Goal: Information Seeking & Learning: Learn about a topic

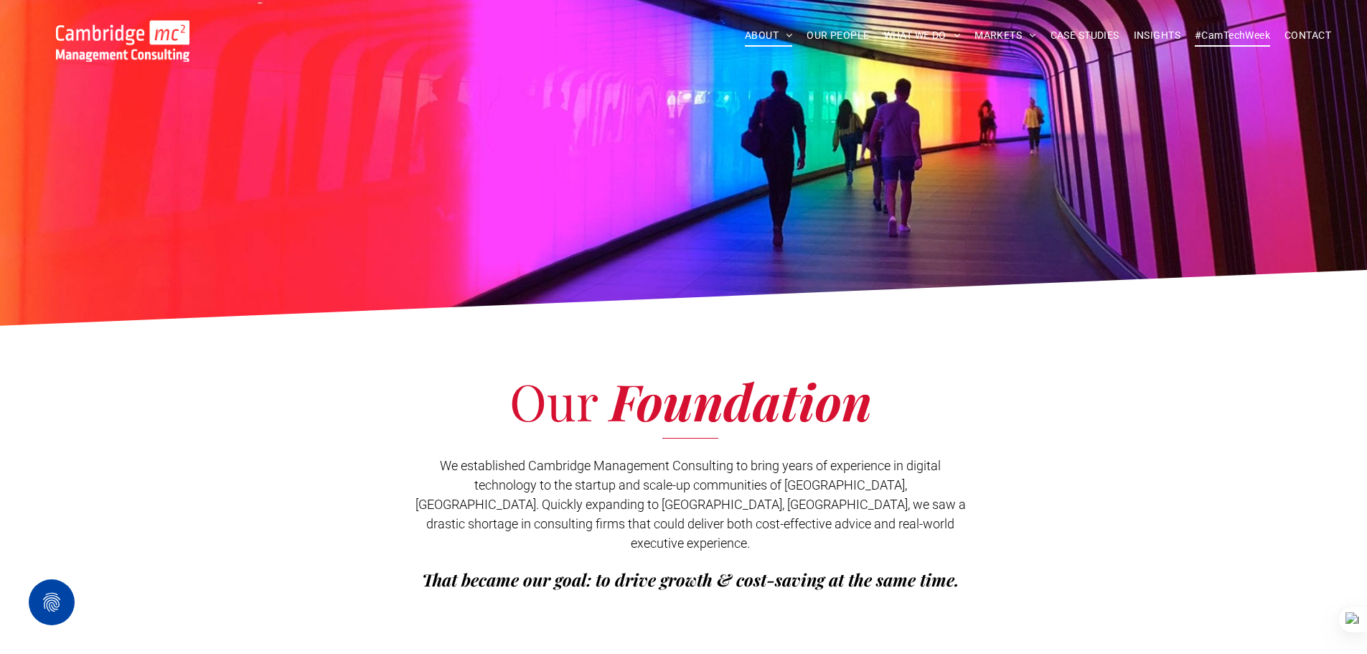
click at [1213, 33] on span "#CamTechWeek" at bounding box center [1232, 35] width 75 height 22
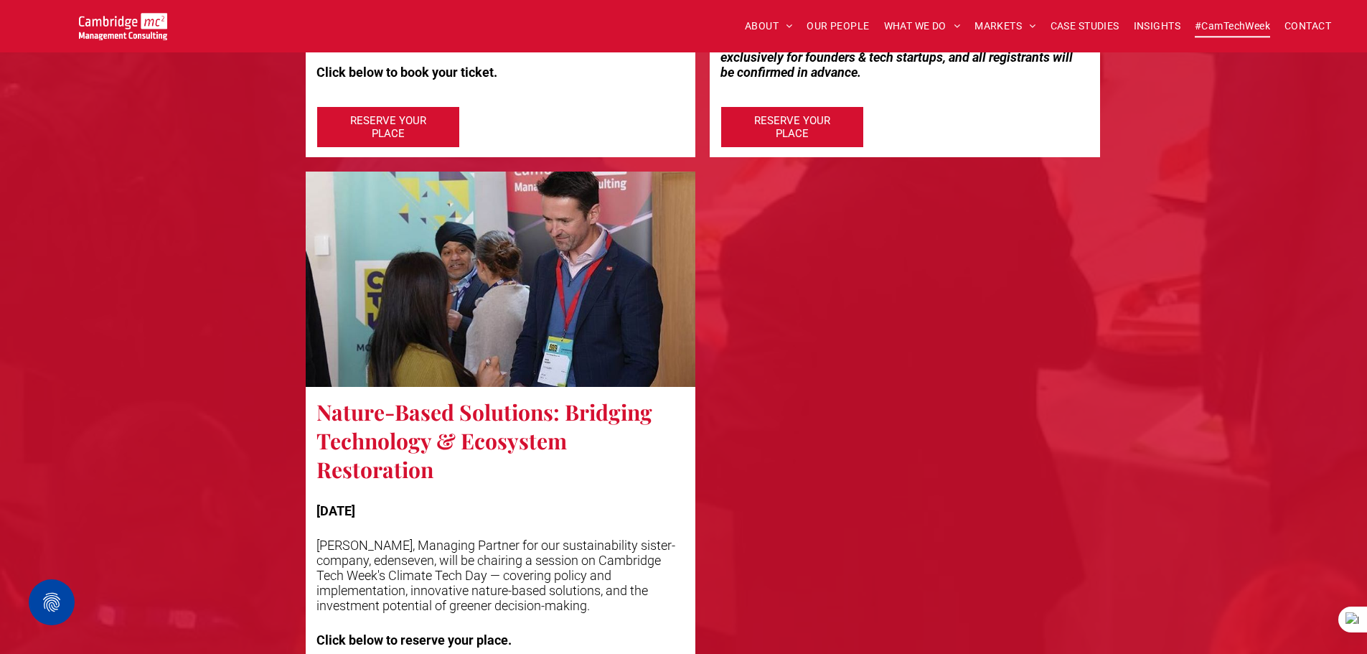
scroll to position [3588, 0]
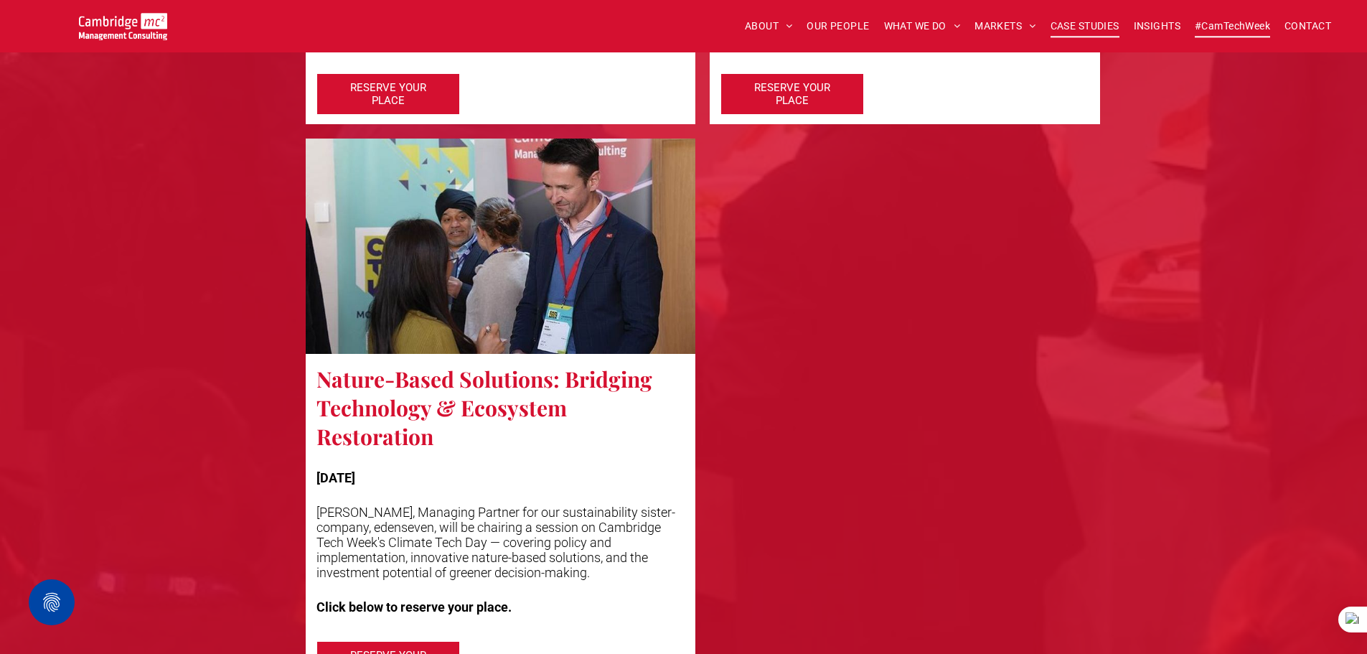
click at [1075, 17] on span "CASE STUDIES" at bounding box center [1084, 26] width 69 height 22
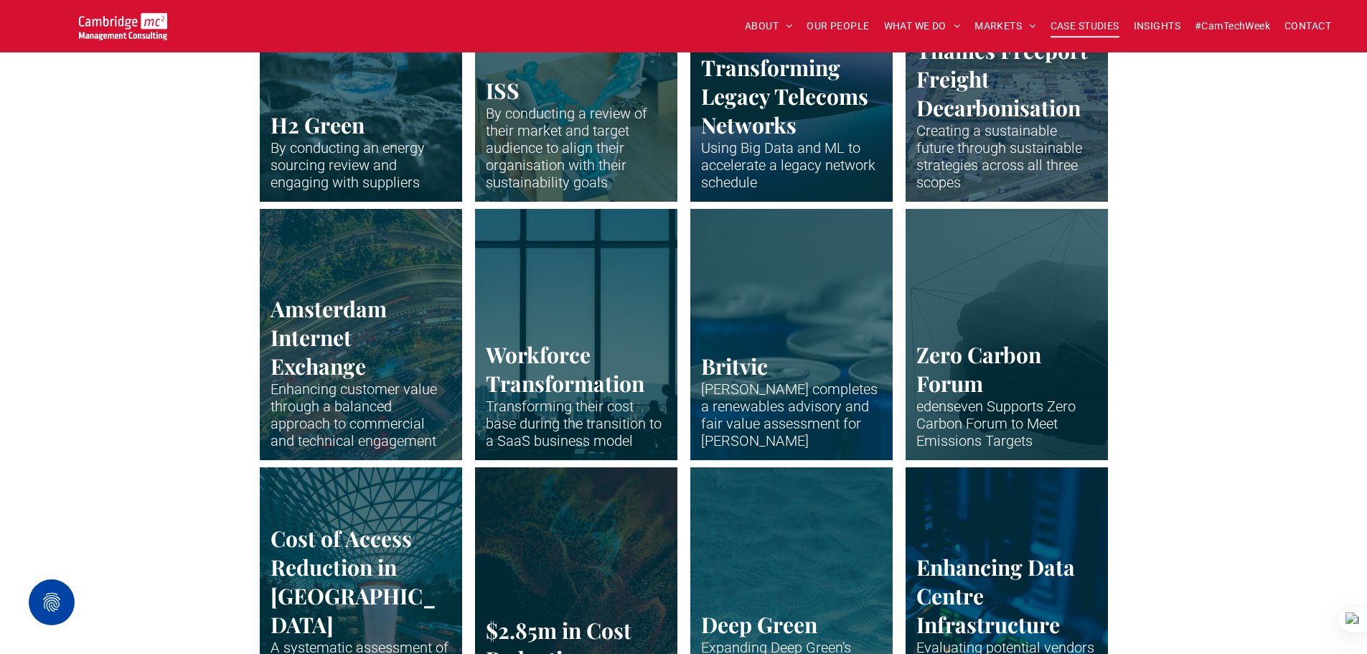
scroll to position [2727, 0]
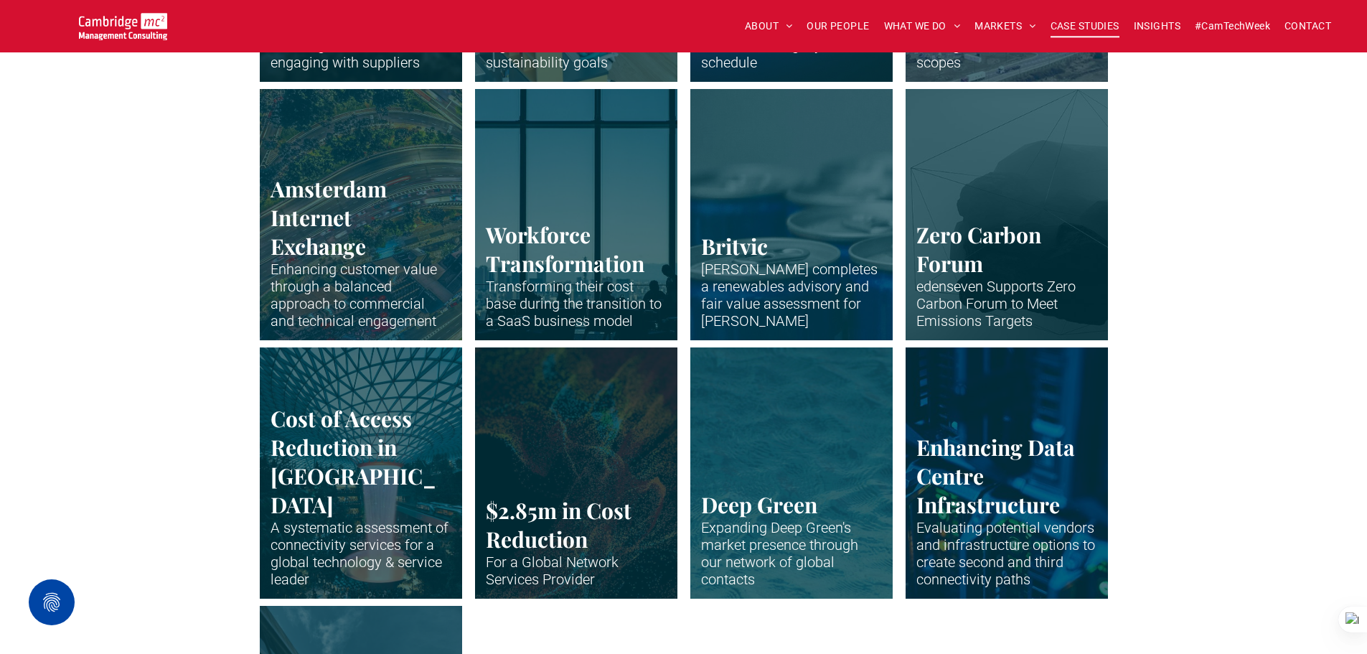
click at [970, 433] on link "Close up of data centre stack" at bounding box center [1006, 472] width 215 height 266
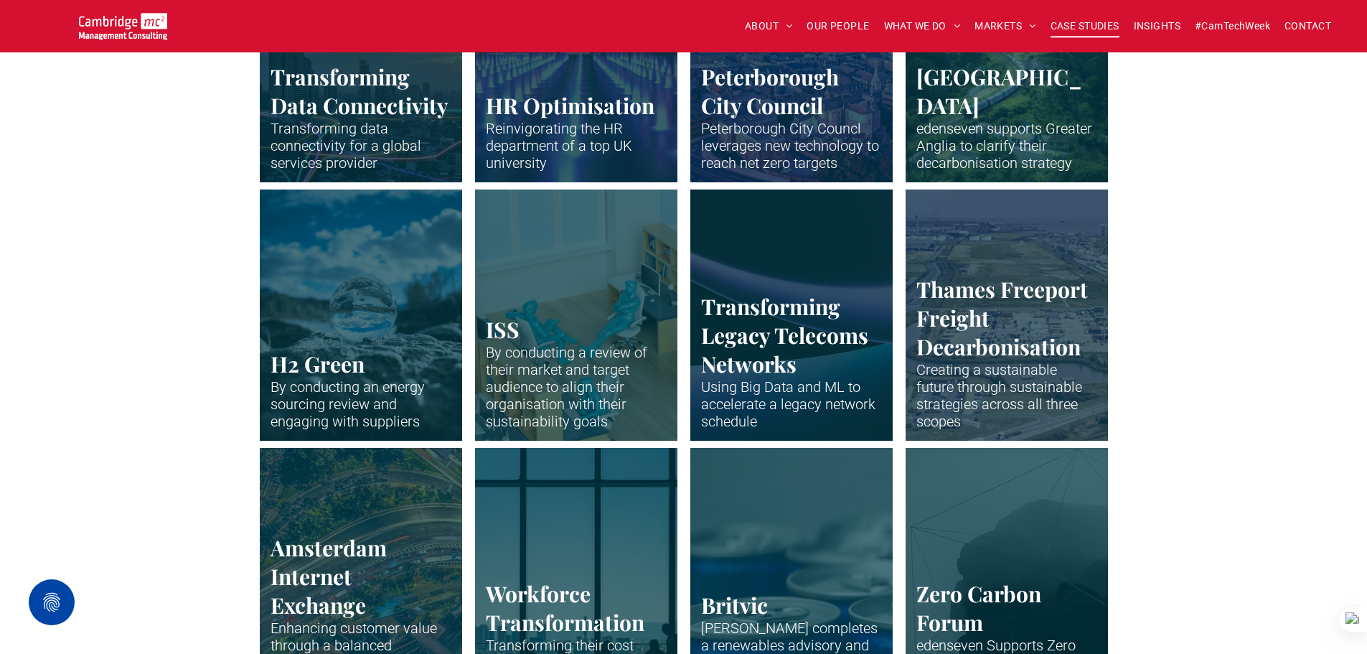
scroll to position [2224, 0]
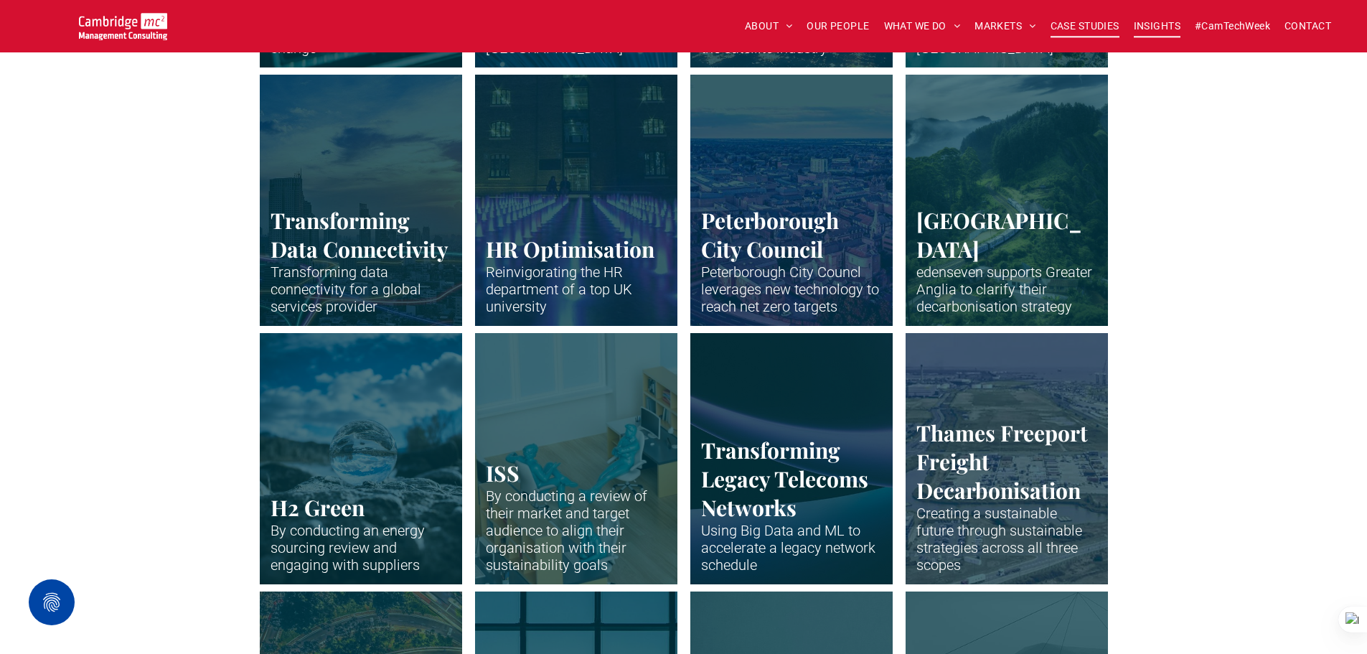
click at [1156, 17] on span "INSIGHTS" at bounding box center [1157, 26] width 47 height 22
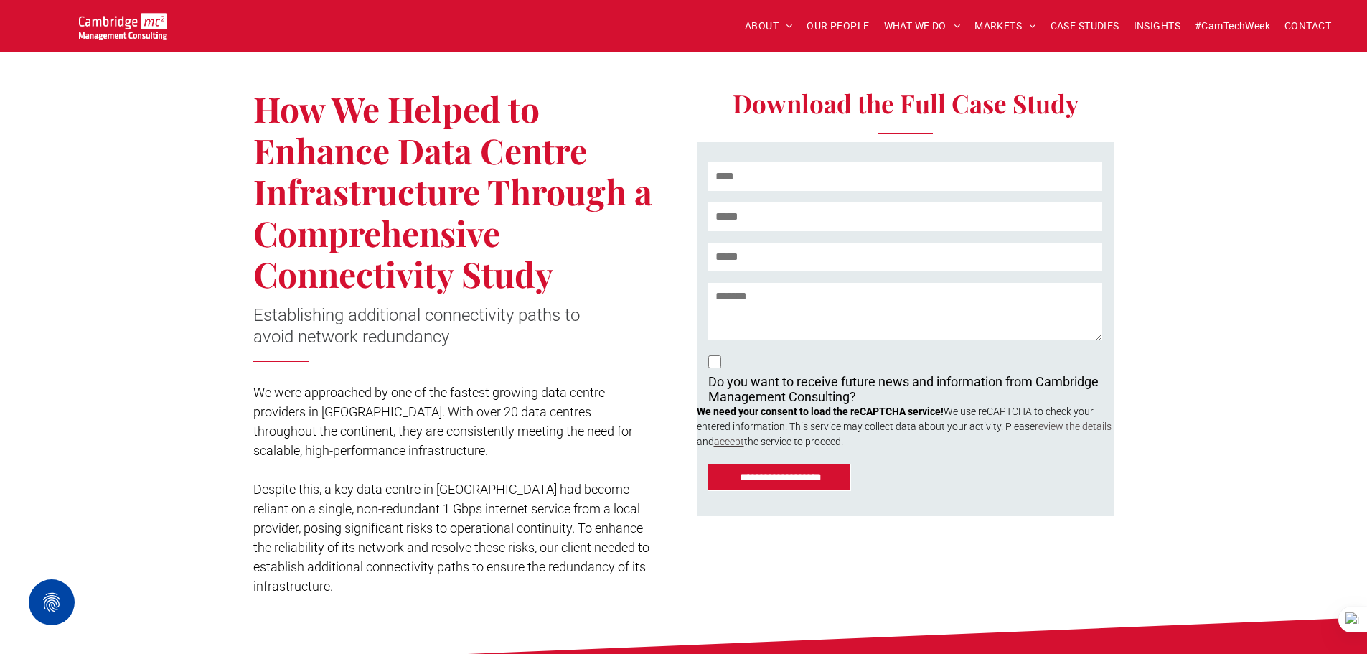
scroll to position [502, 0]
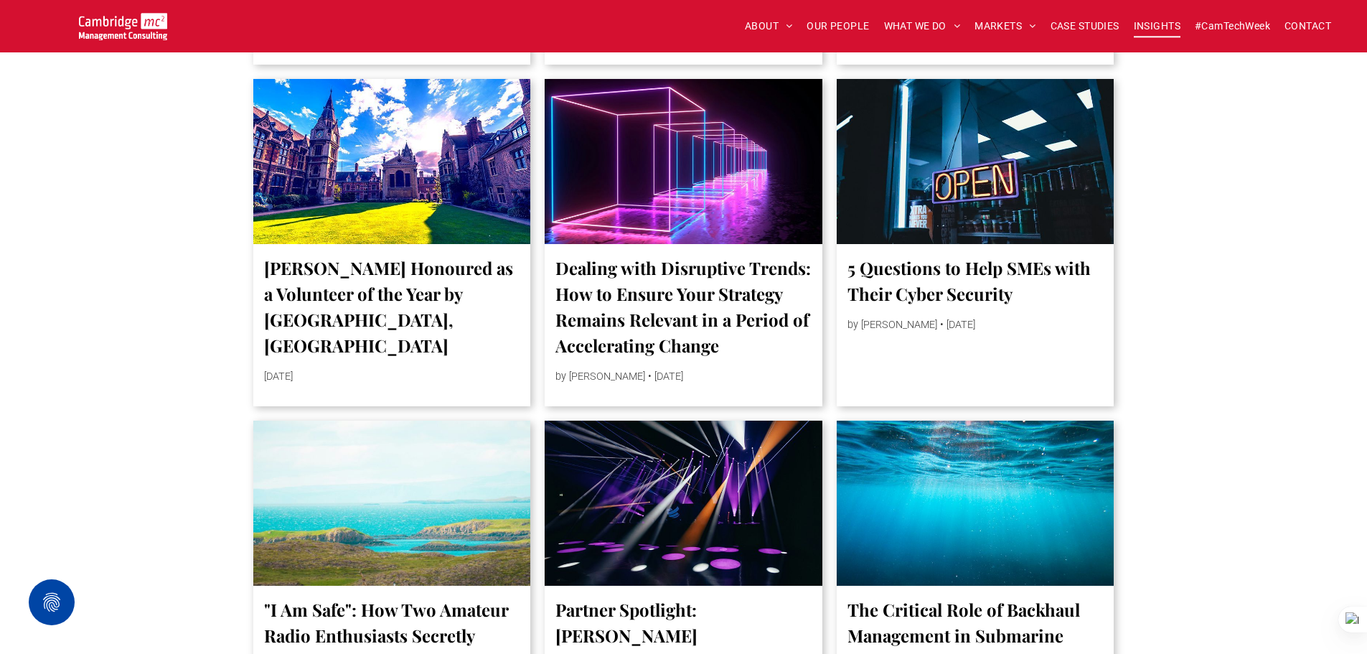
scroll to position [1435, 0]
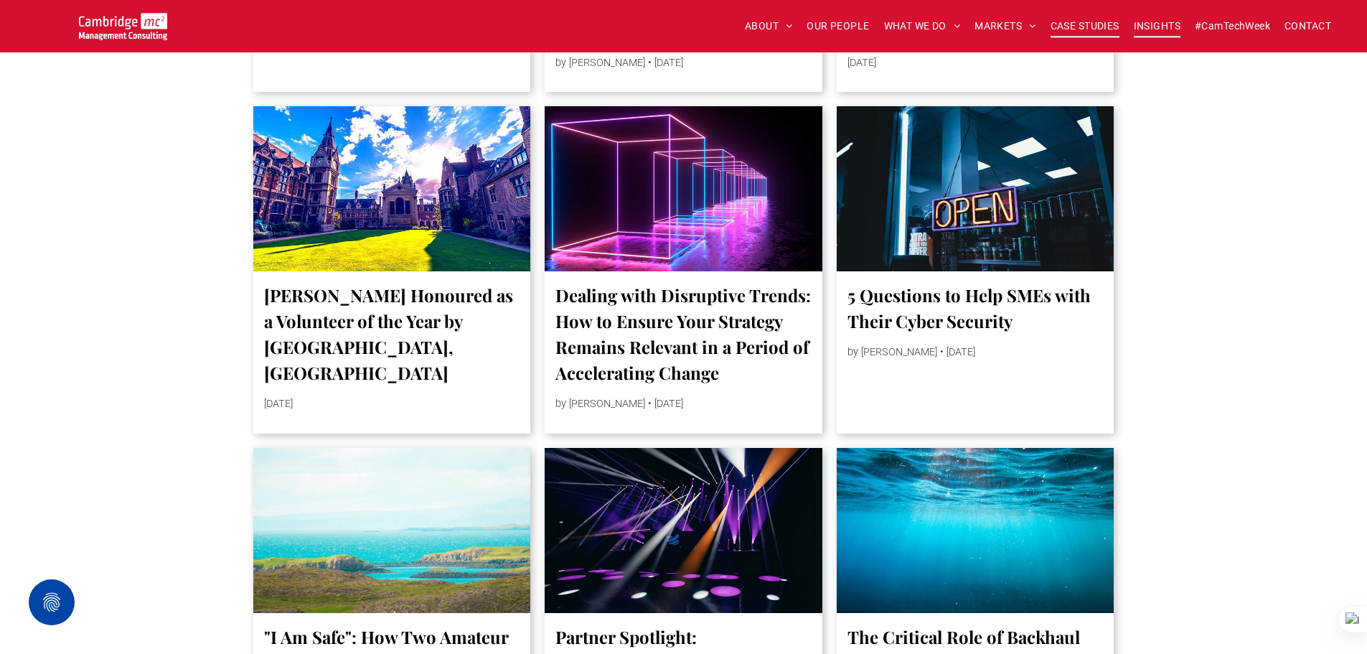
click at [1069, 24] on span "CASE STUDIES" at bounding box center [1084, 26] width 69 height 22
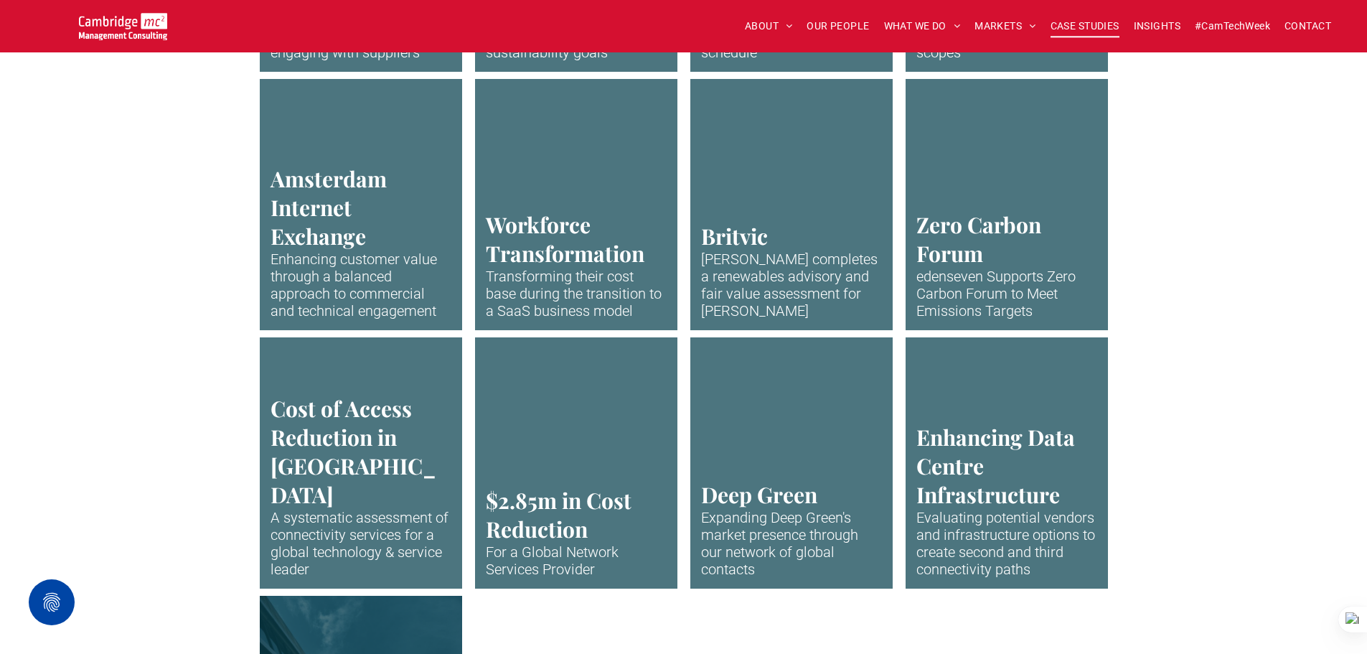
scroll to position [2870, 0]
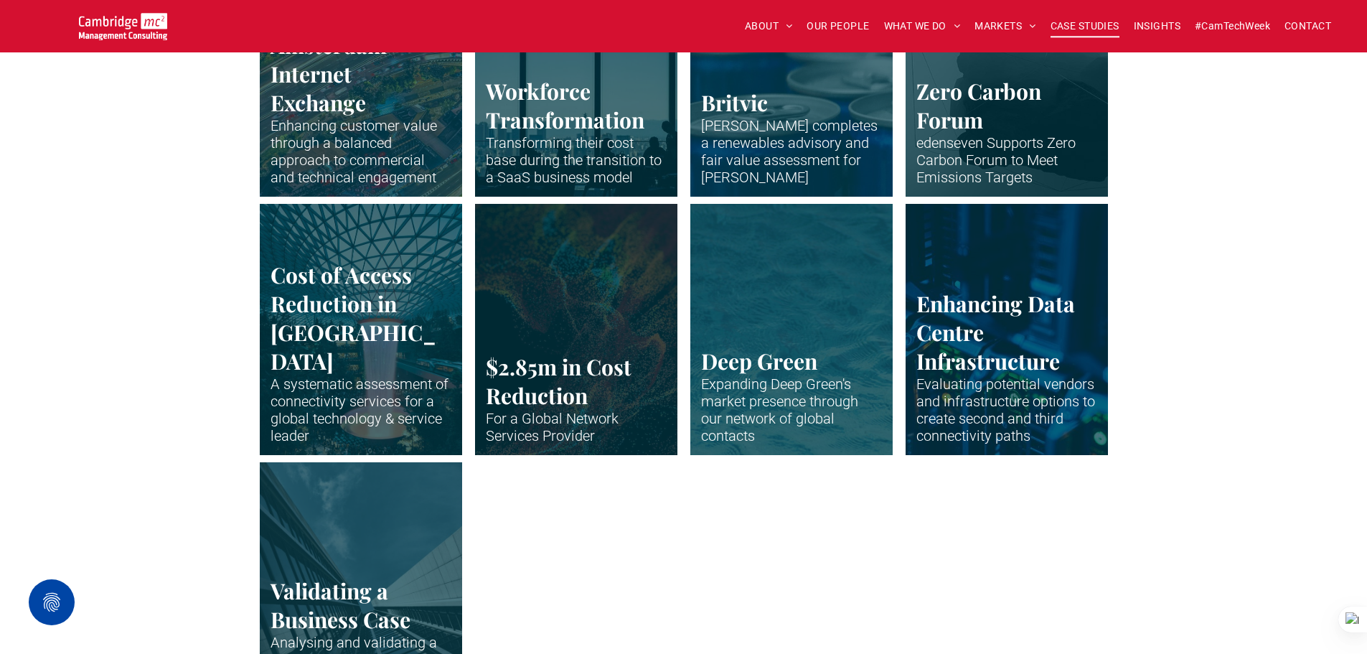
drag, startPoint x: 119, startPoint y: 278, endPoint x: 207, endPoint y: 214, distance: 108.4
click at [119, 278] on div "Cost of Access Reduction in Asia A systematic assessment of connectivity servic…" at bounding box center [683, 333] width 1367 height 258
